Goal: Navigation & Orientation: Find specific page/section

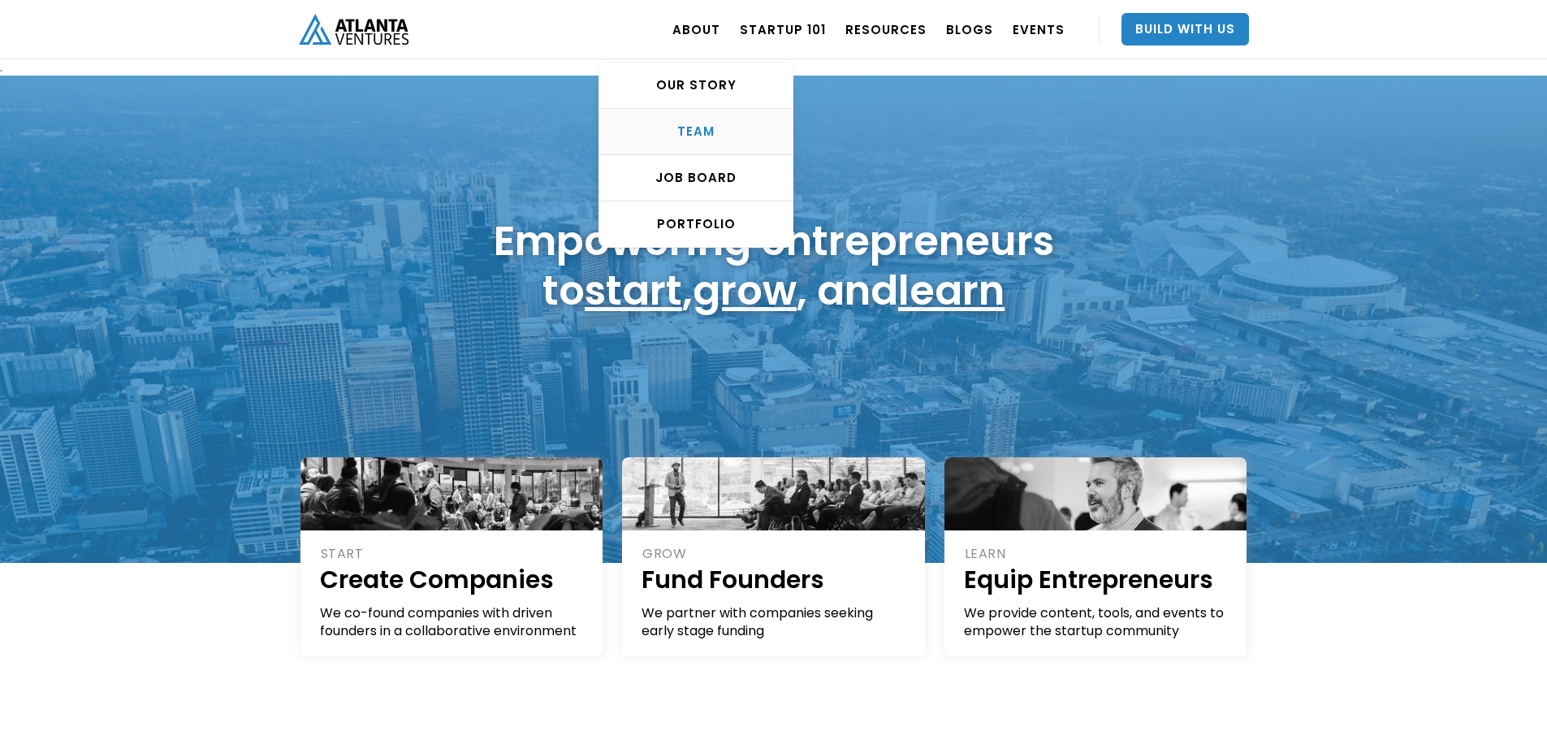
click at [707, 126] on div "TEAM" at bounding box center [695, 131] width 193 height 16
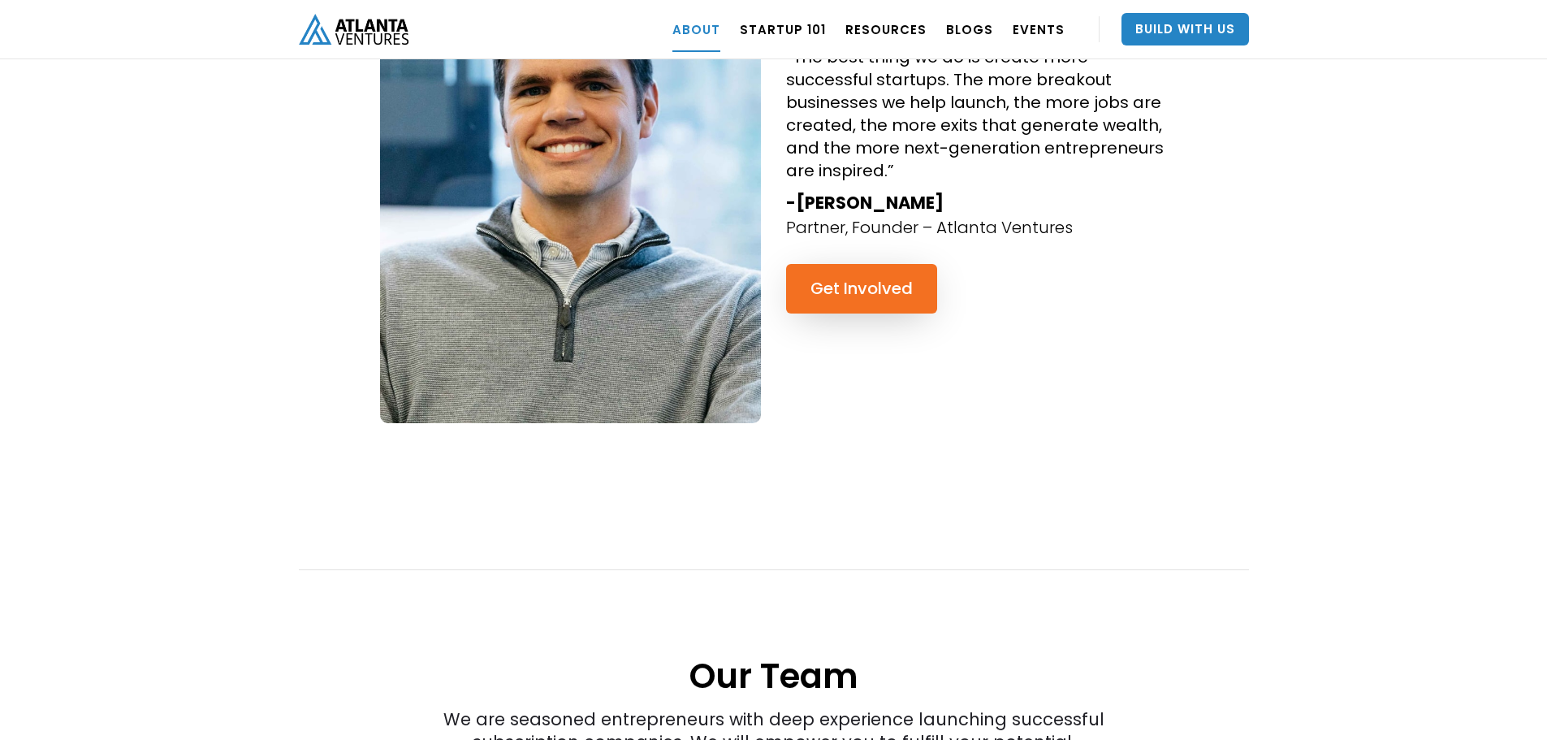
scroll to position [1586, 0]
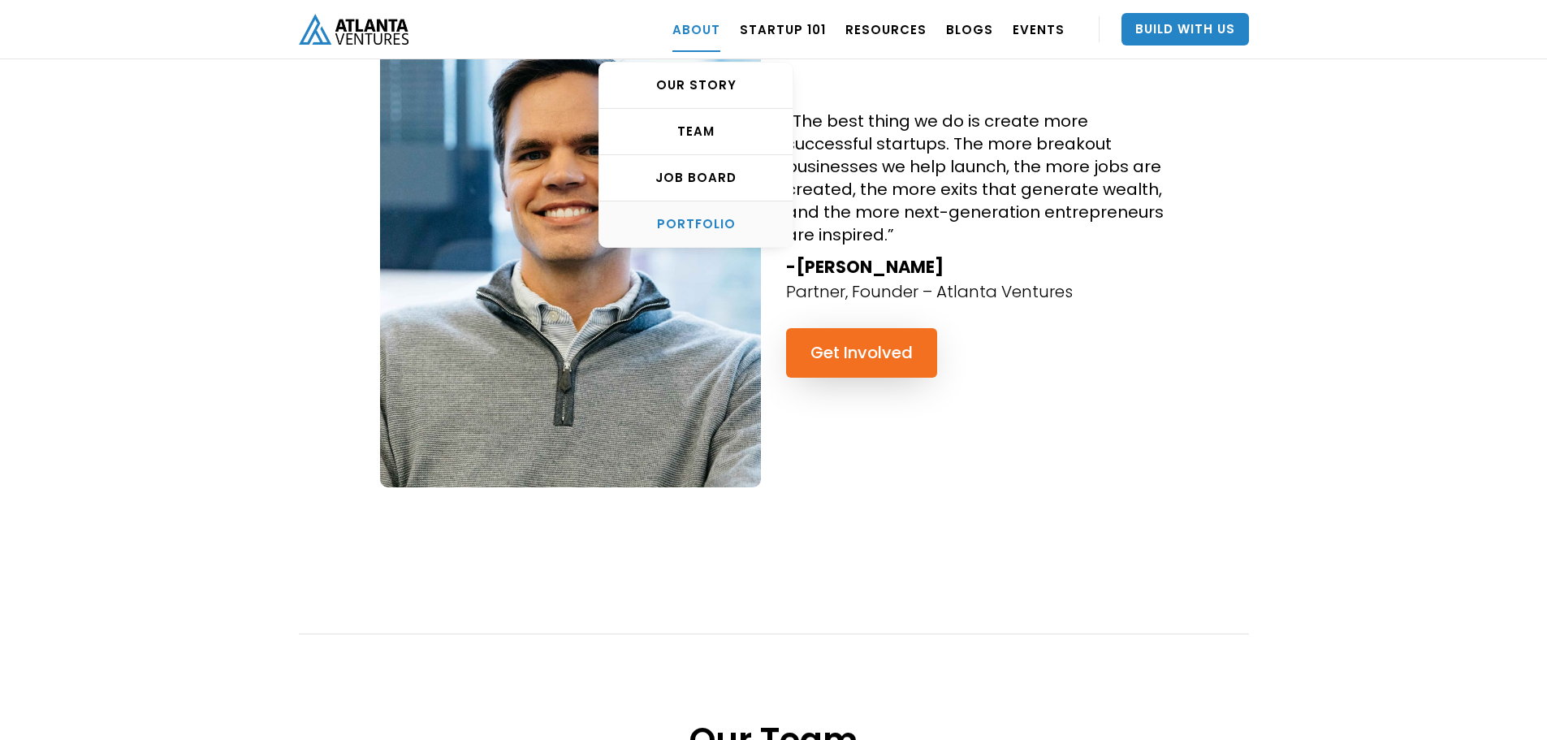
click at [697, 228] on div "PORTFOLIO" at bounding box center [695, 224] width 193 height 16
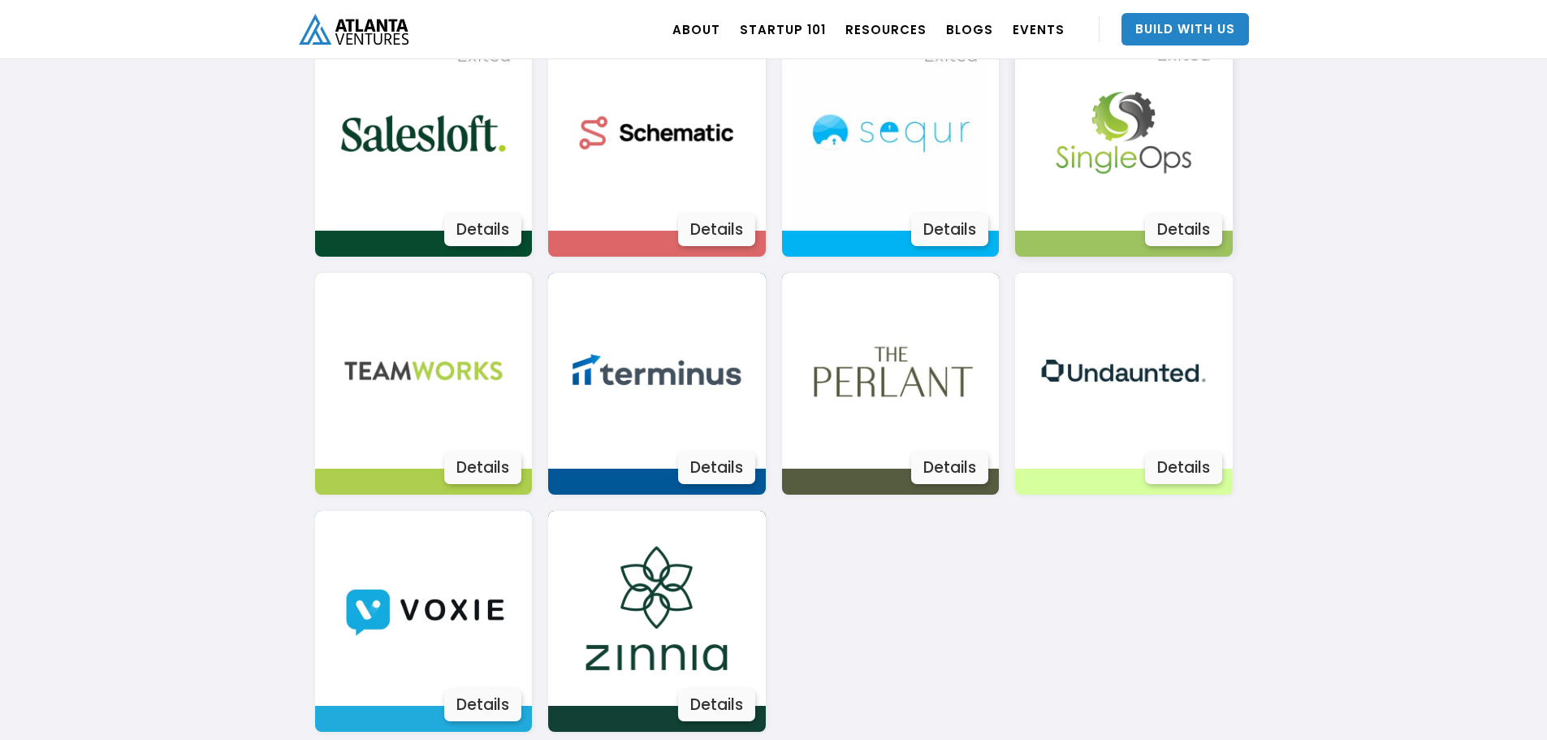
scroll to position [2862, 0]
click at [1109, 382] on img at bounding box center [1123, 372] width 196 height 196
